Goal: Navigation & Orientation: Find specific page/section

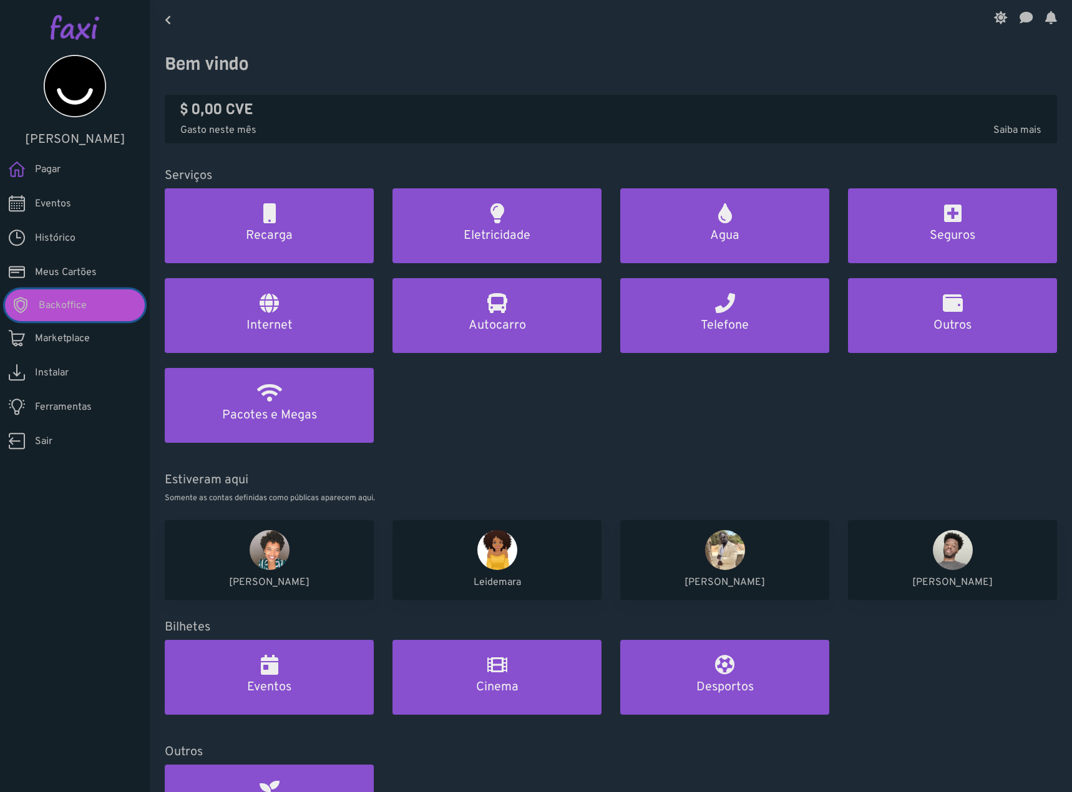
click at [60, 309] on span "Backoffice" at bounding box center [63, 305] width 48 height 15
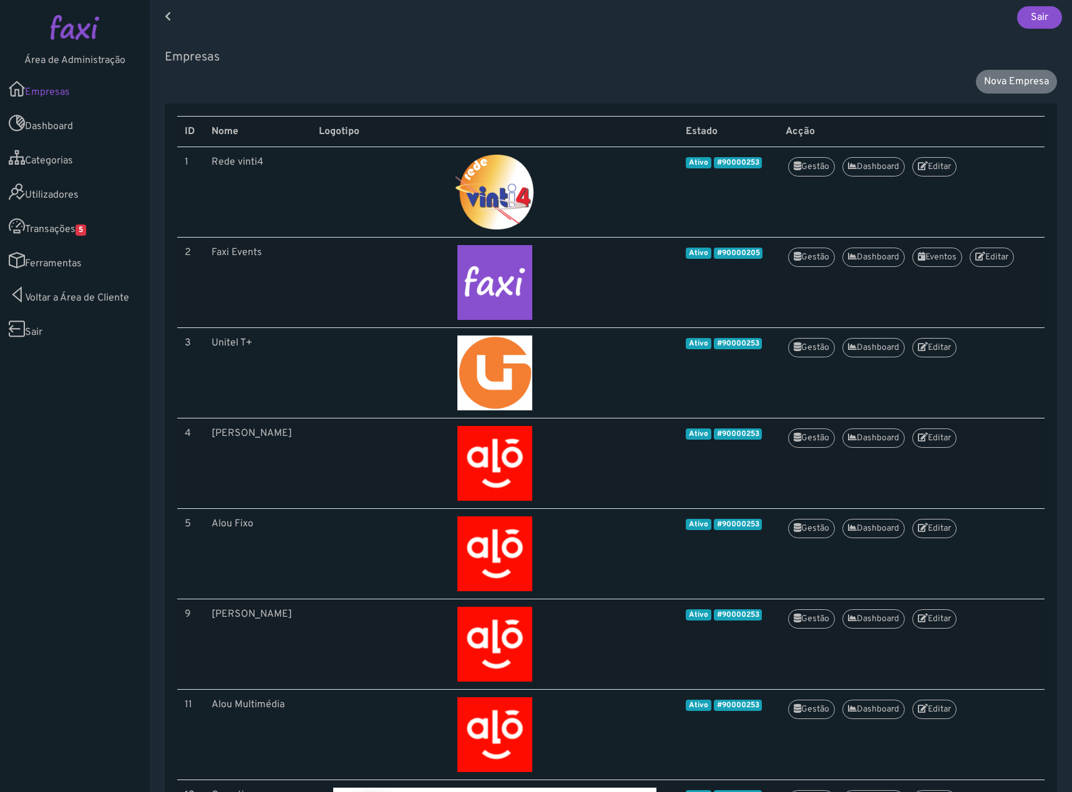
click at [86, 228] on span "5" at bounding box center [80, 230] width 11 height 11
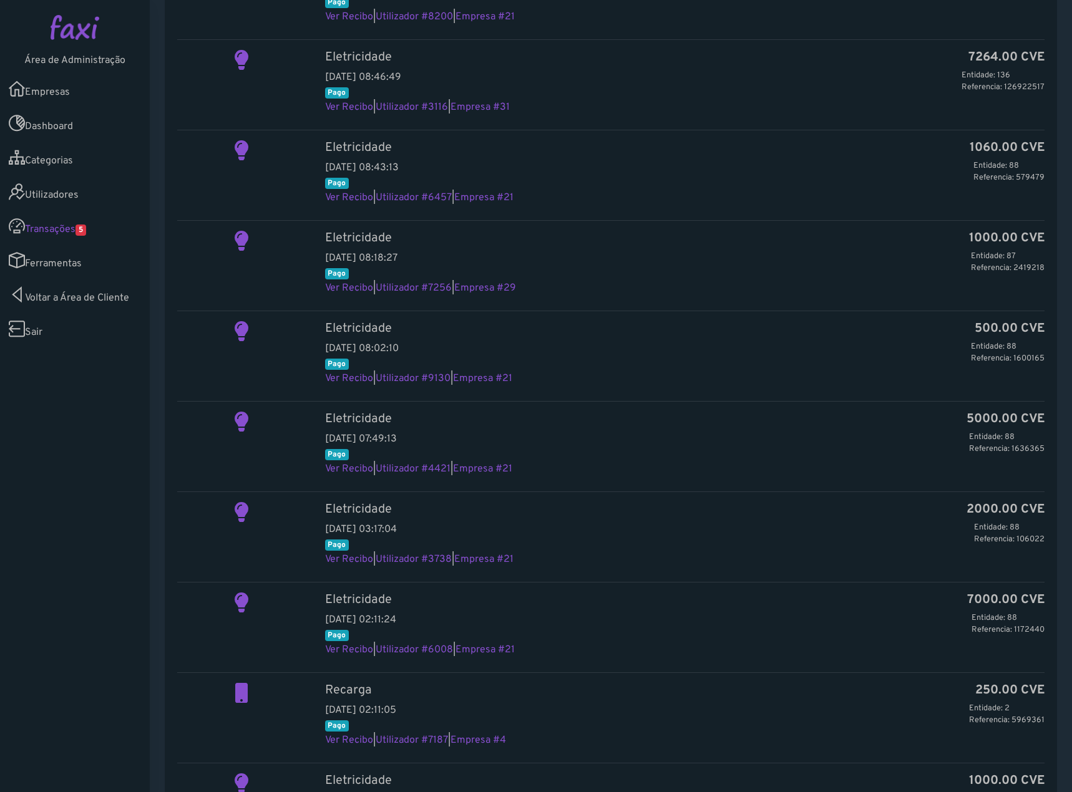
scroll to position [250, 0]
